Goal: Transaction & Acquisition: Download file/media

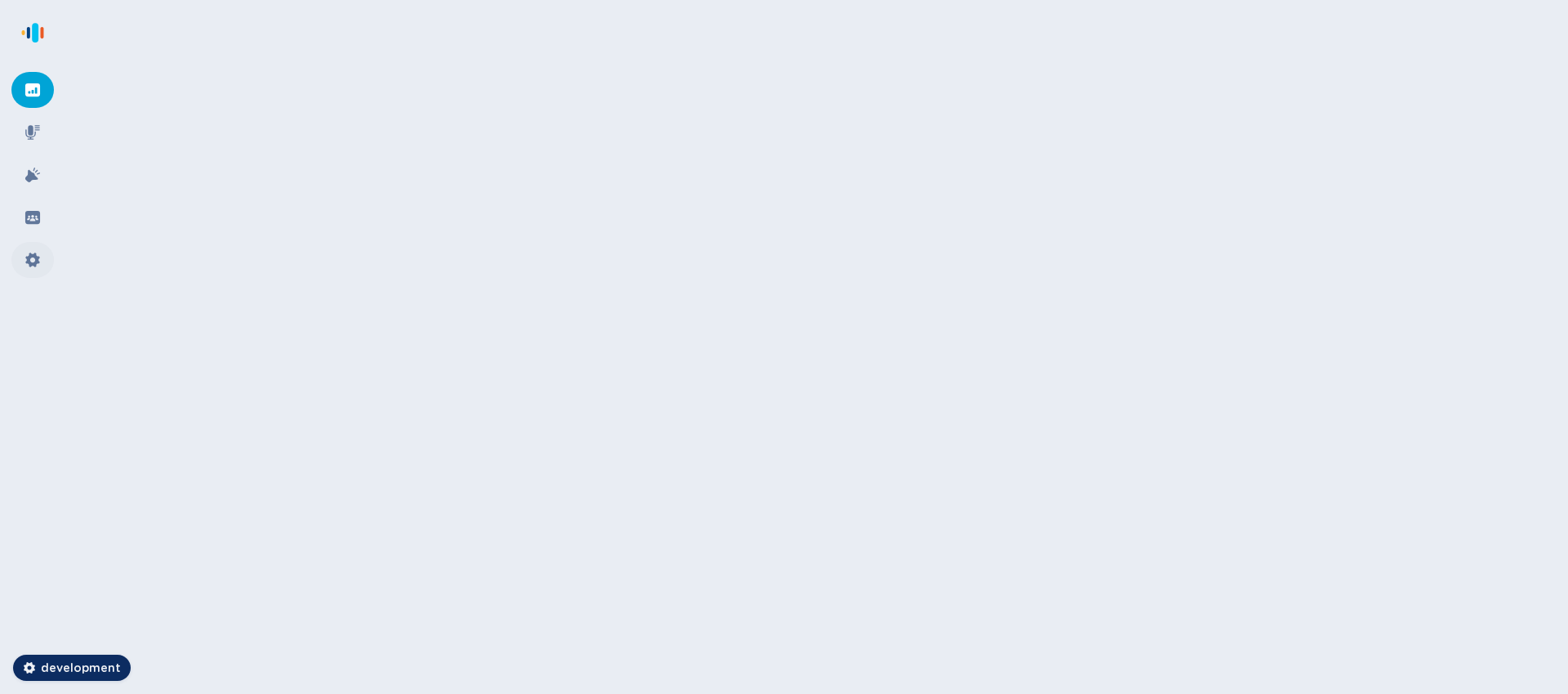
click at [42, 262] on div at bounding box center [32, 259] width 42 height 36
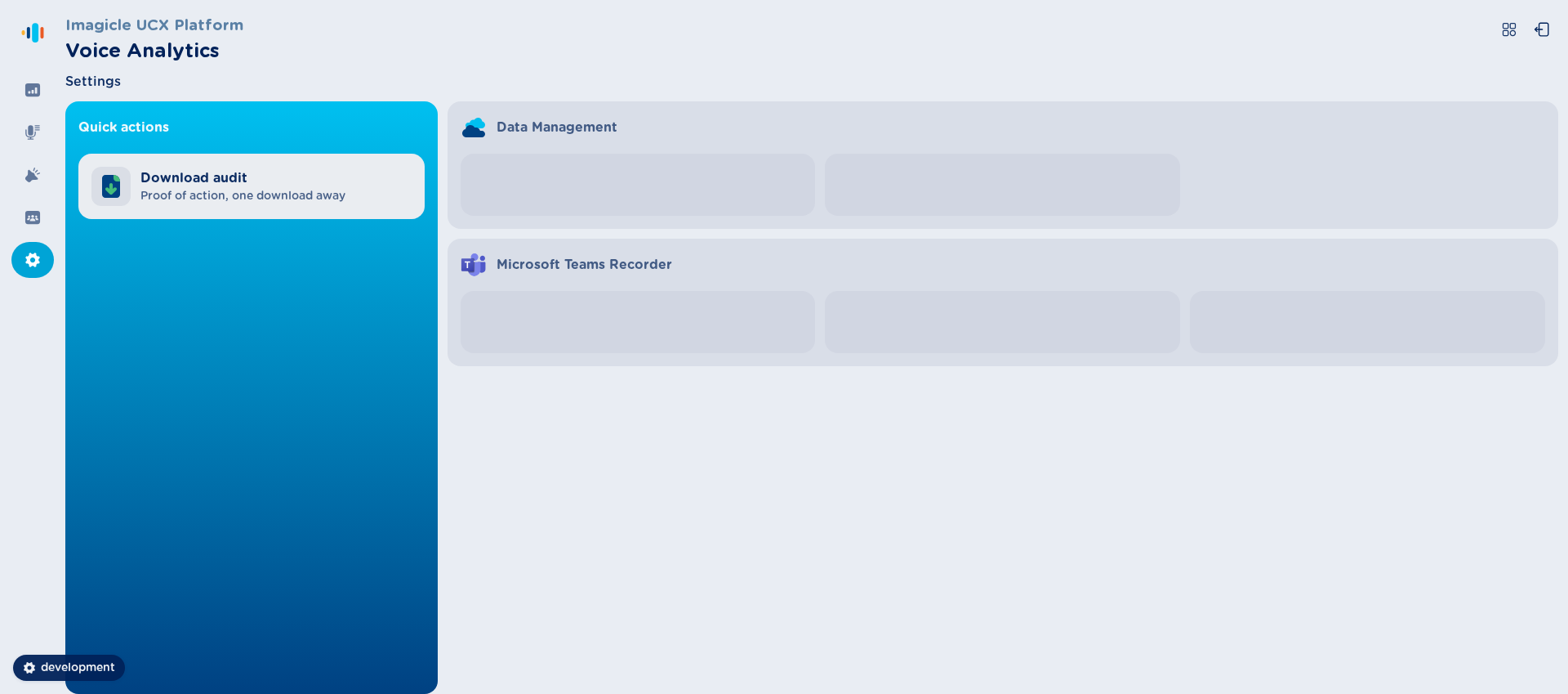
click at [289, 183] on span "Download audit" at bounding box center [242, 178] width 205 height 20
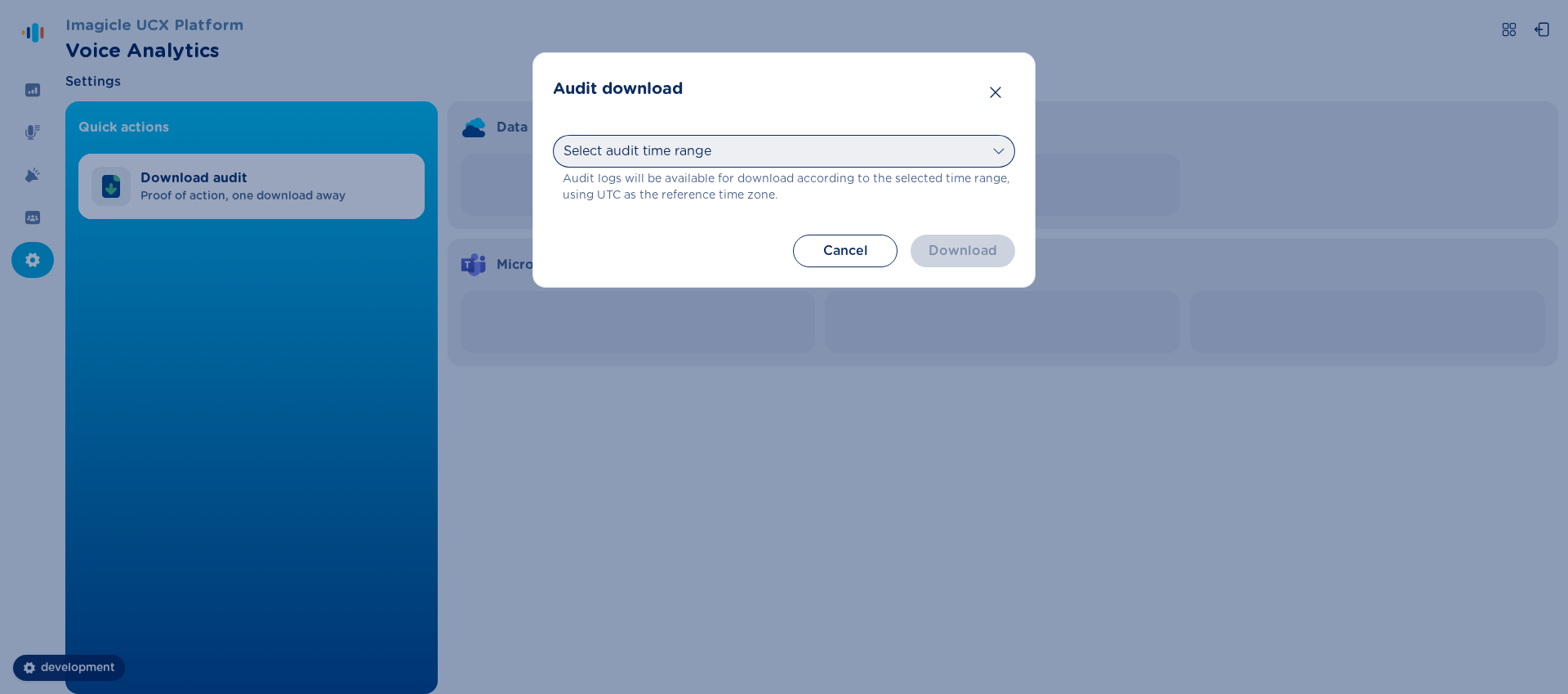
click at [762, 137] on select "Select audit time range [DATE] [DATE] Last 7 days Last 30 days Last month Last …" at bounding box center [784, 150] width 462 height 32
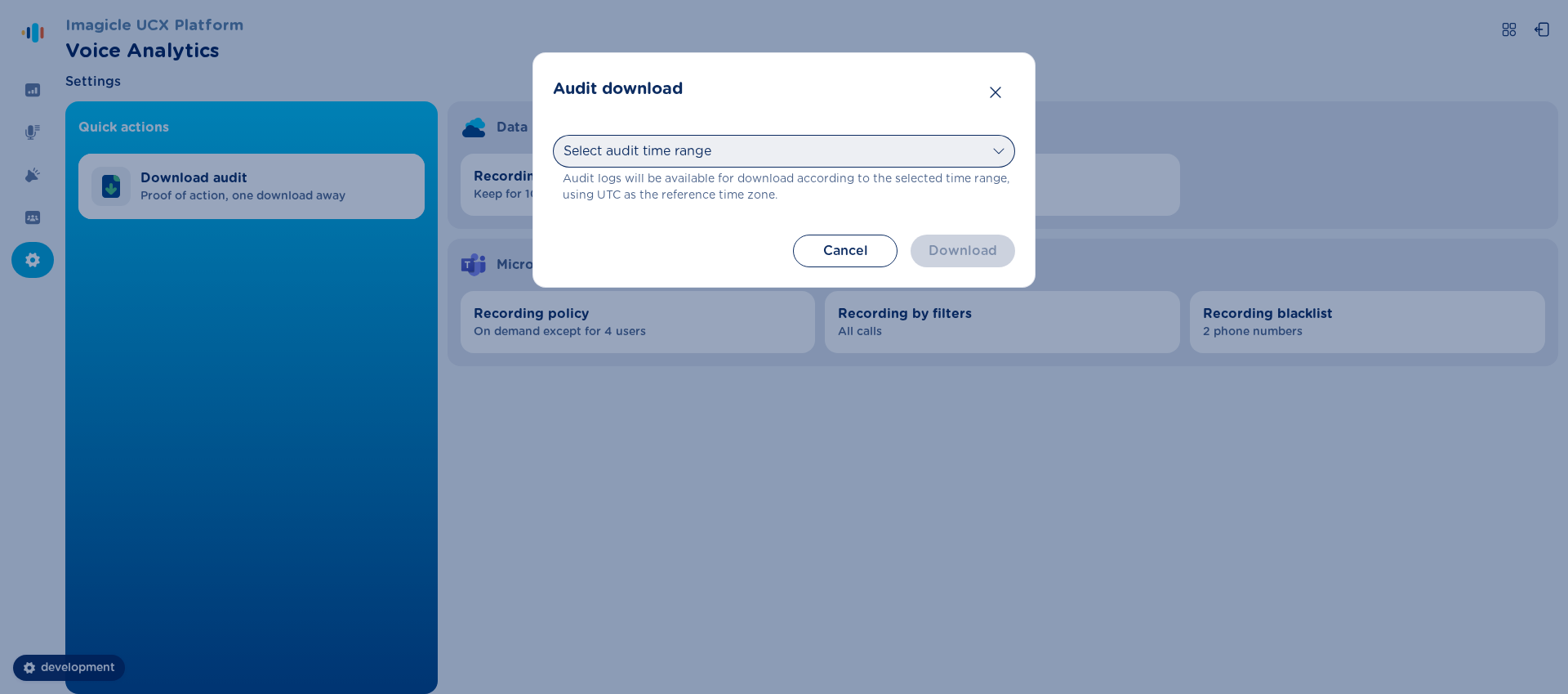
select select "last7days"
click at [553, 134] on select "Select audit time range [DATE] [DATE] Last 7 days Last 30 days Last month Last …" at bounding box center [784, 150] width 462 height 32
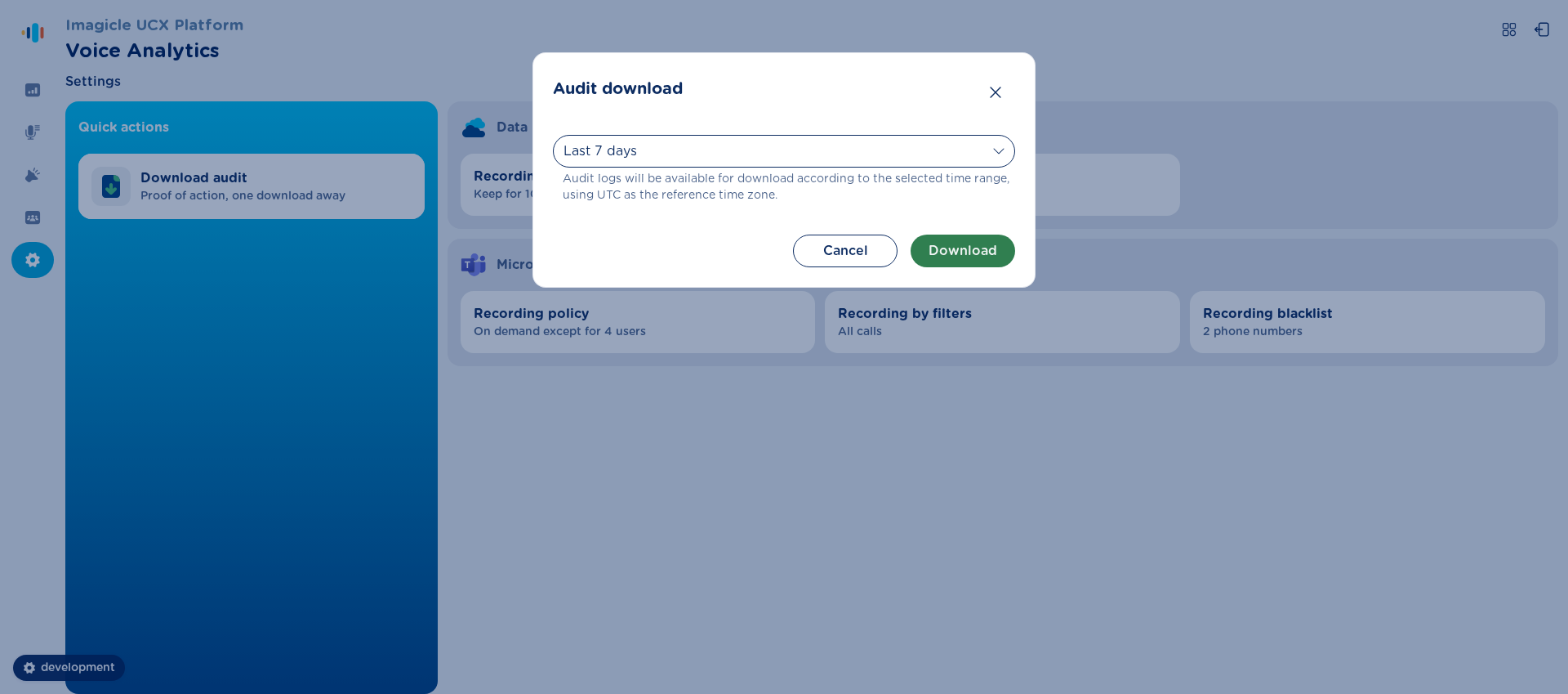
click at [932, 246] on button "Download" at bounding box center [963, 250] width 105 height 32
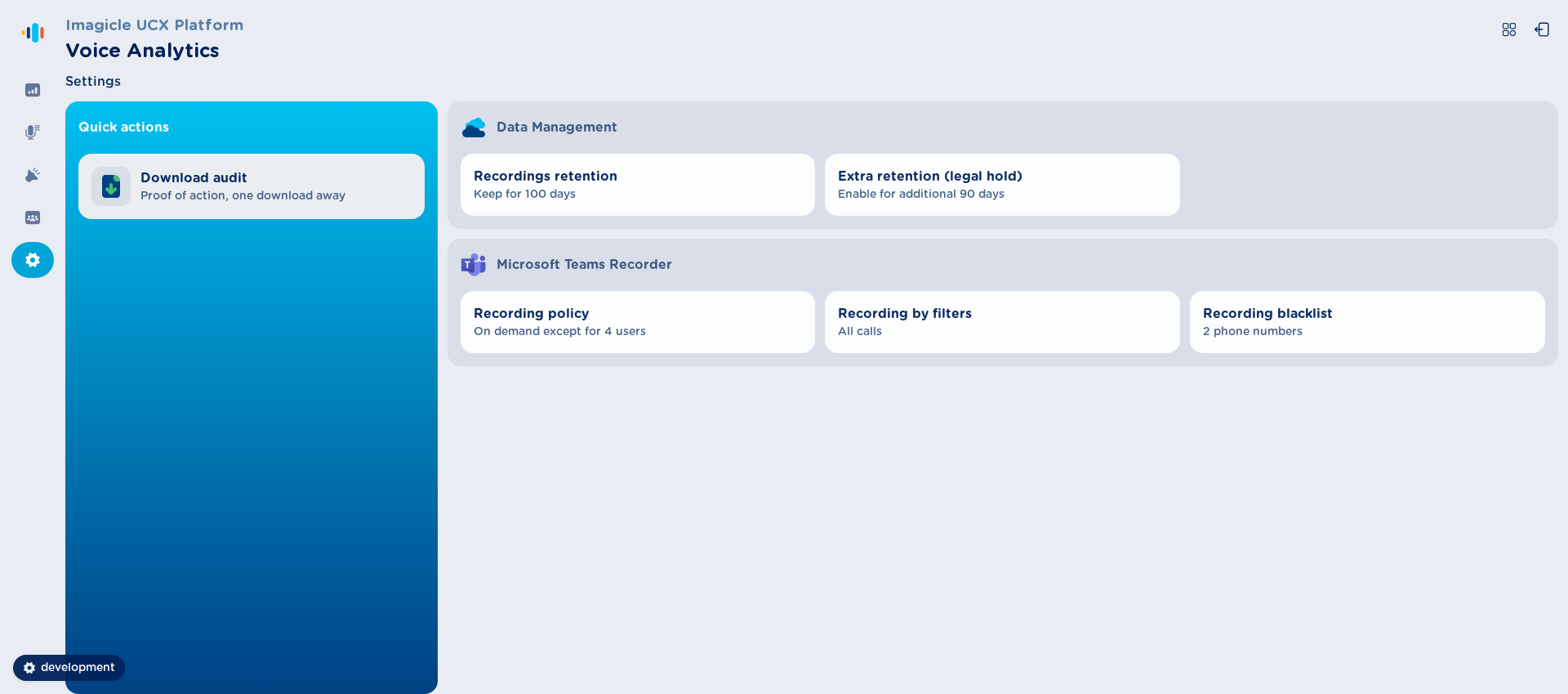
click at [271, 188] on span "Proof of action, one download away" at bounding box center [242, 195] width 205 height 17
select select "last7days"
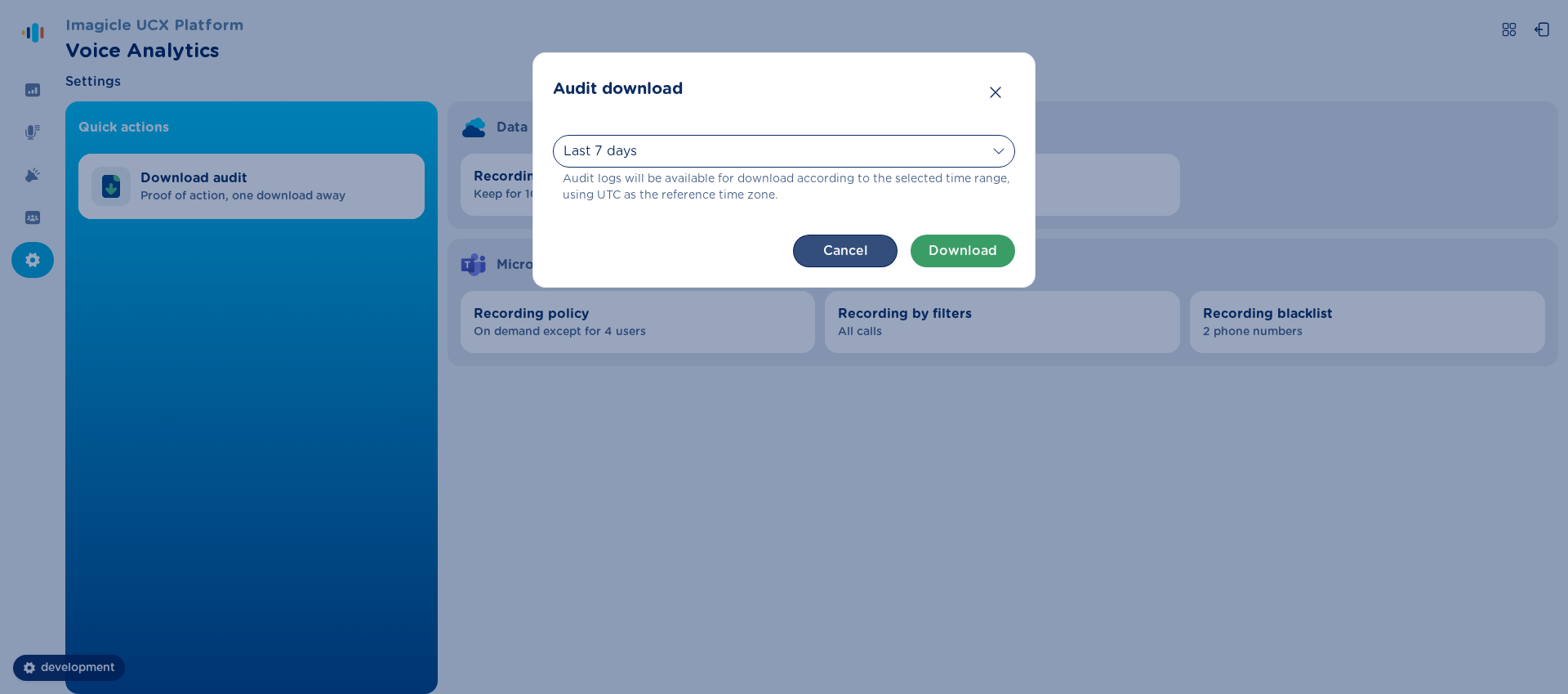
click at [864, 238] on button "Cancel" at bounding box center [845, 250] width 105 height 32
